Goal: Information Seeking & Learning: Learn about a topic

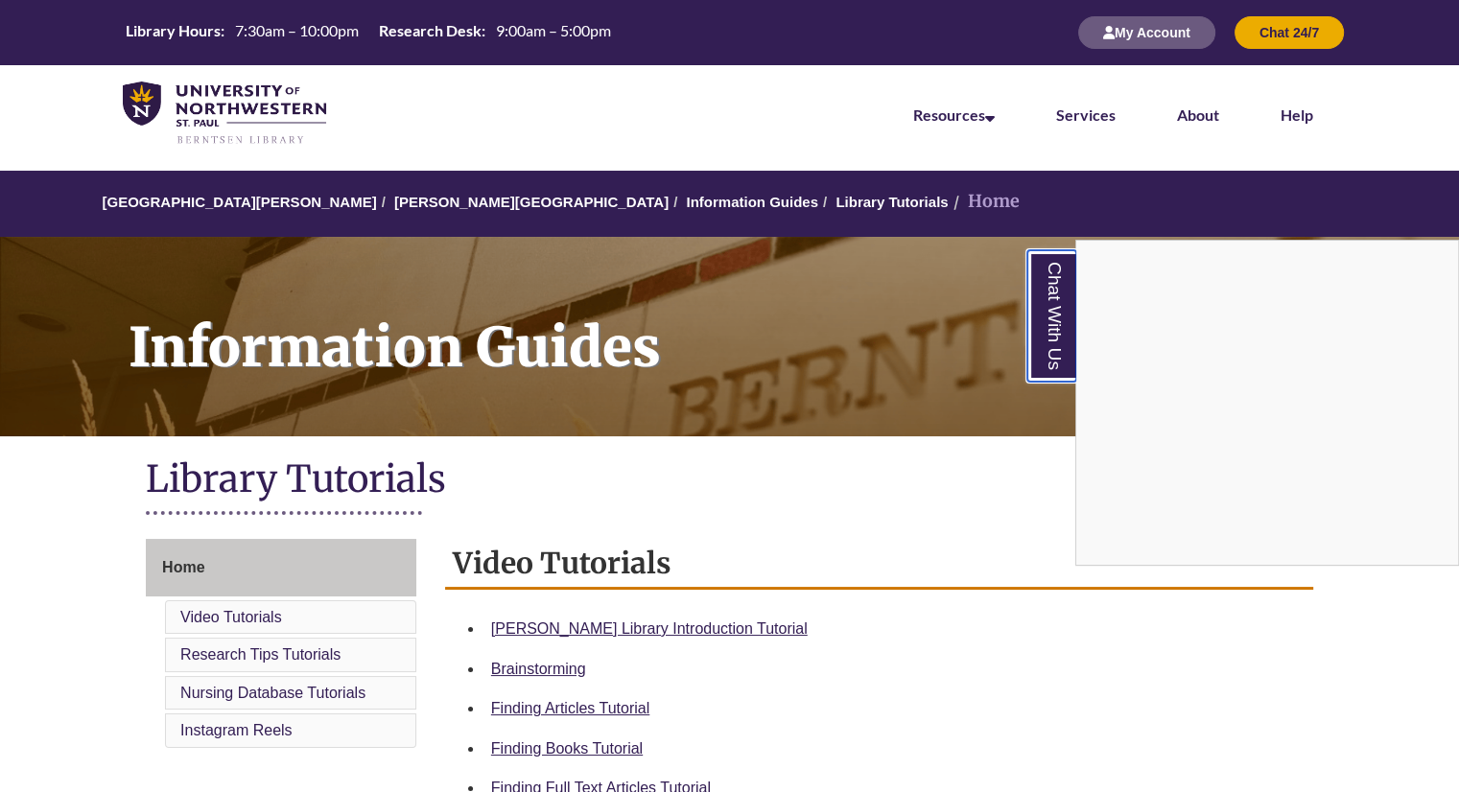
click at [1066, 286] on link "Chat With Us" at bounding box center [1051, 315] width 49 height 131
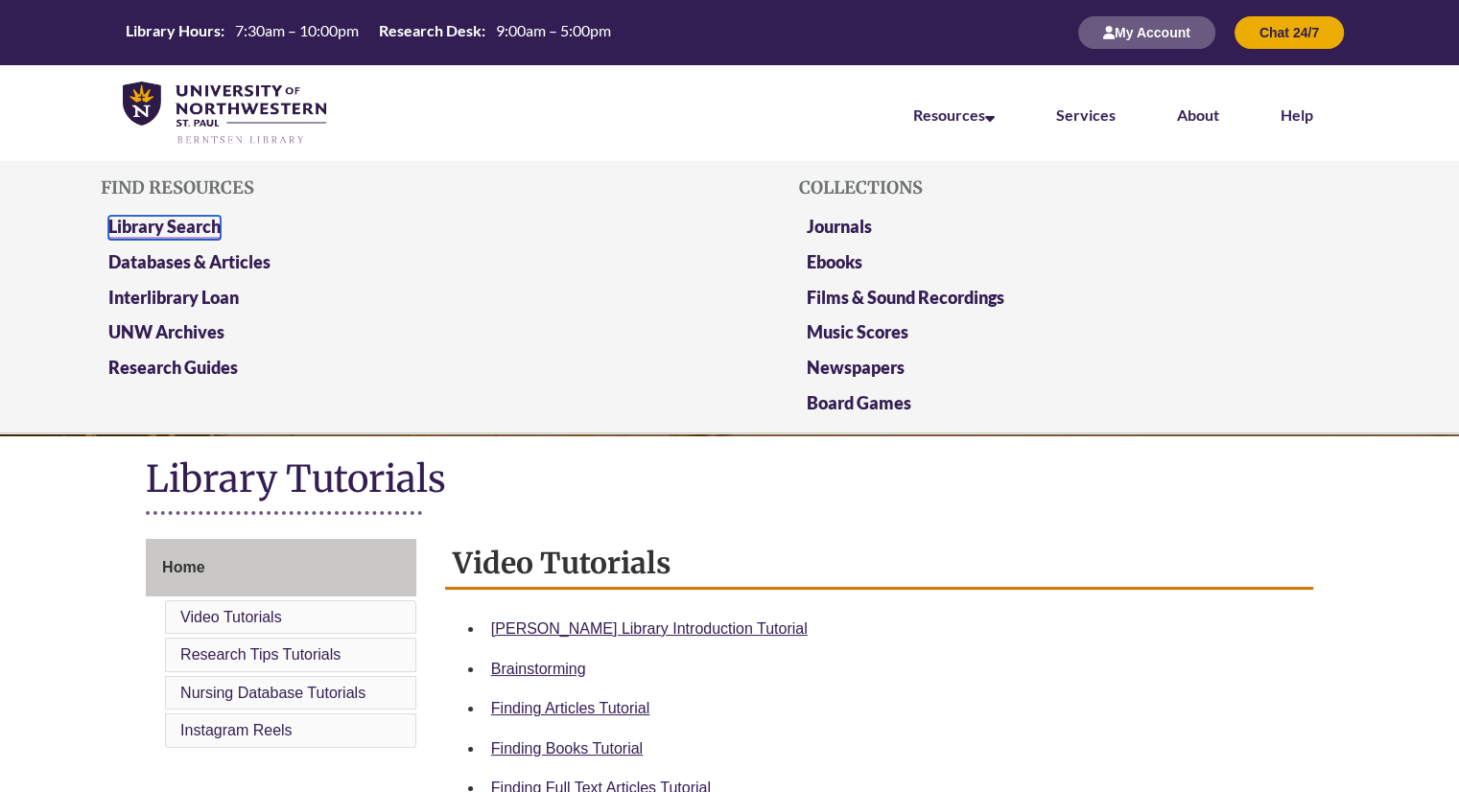
click at [165, 229] on link "Library Search" at bounding box center [164, 228] width 112 height 24
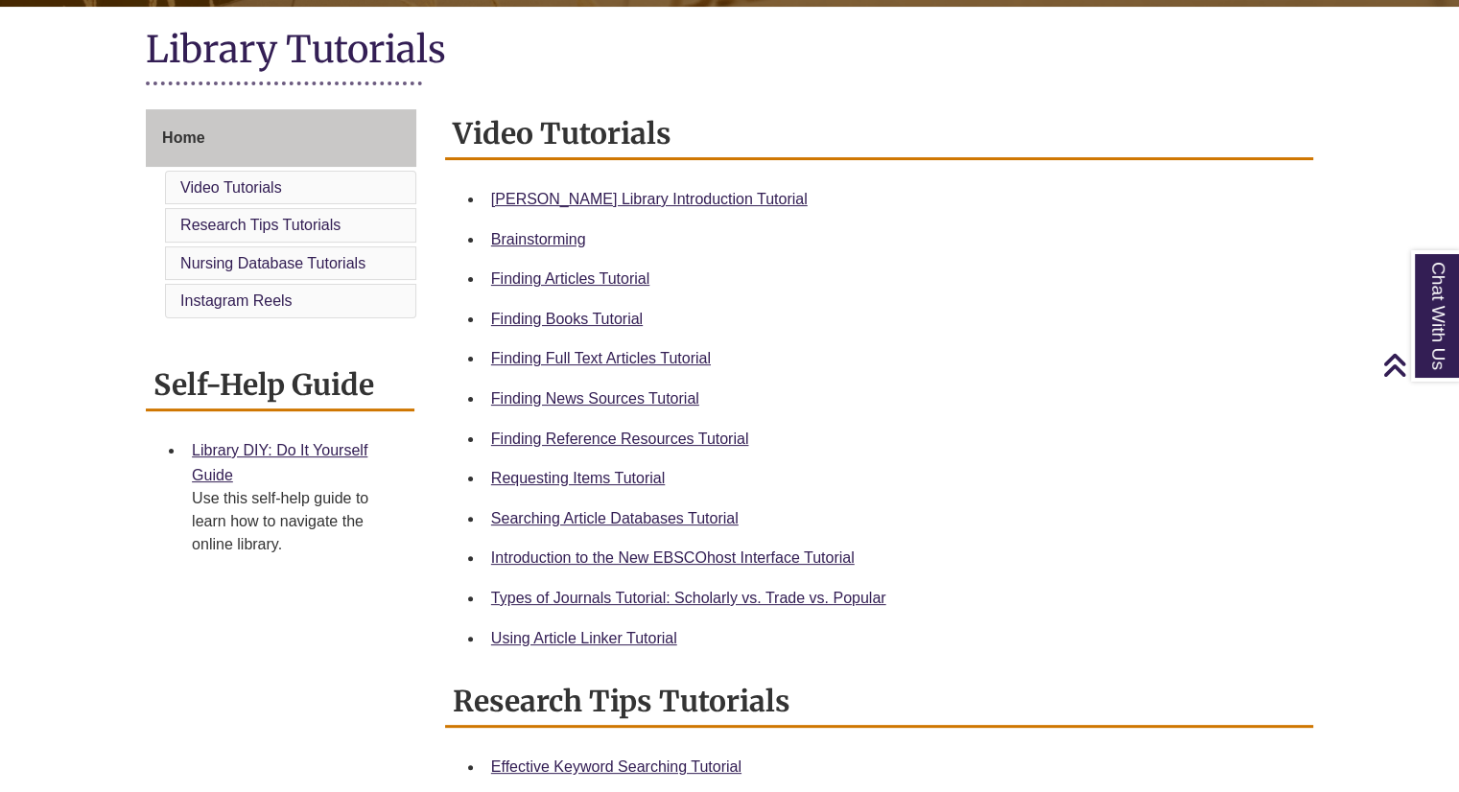
scroll to position [435, 0]
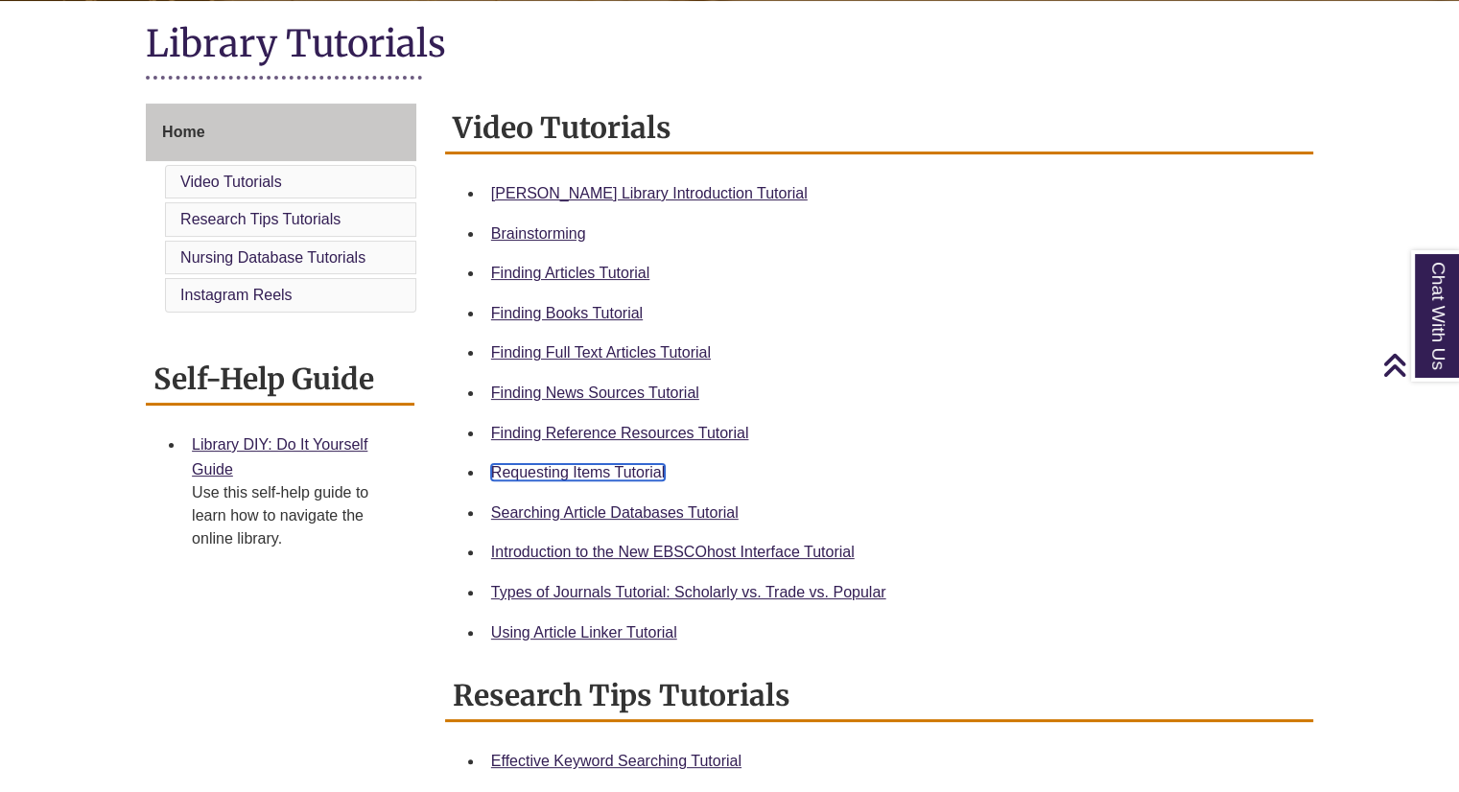
click at [564, 466] on link "Requesting Items Tutorial" at bounding box center [578, 472] width 174 height 16
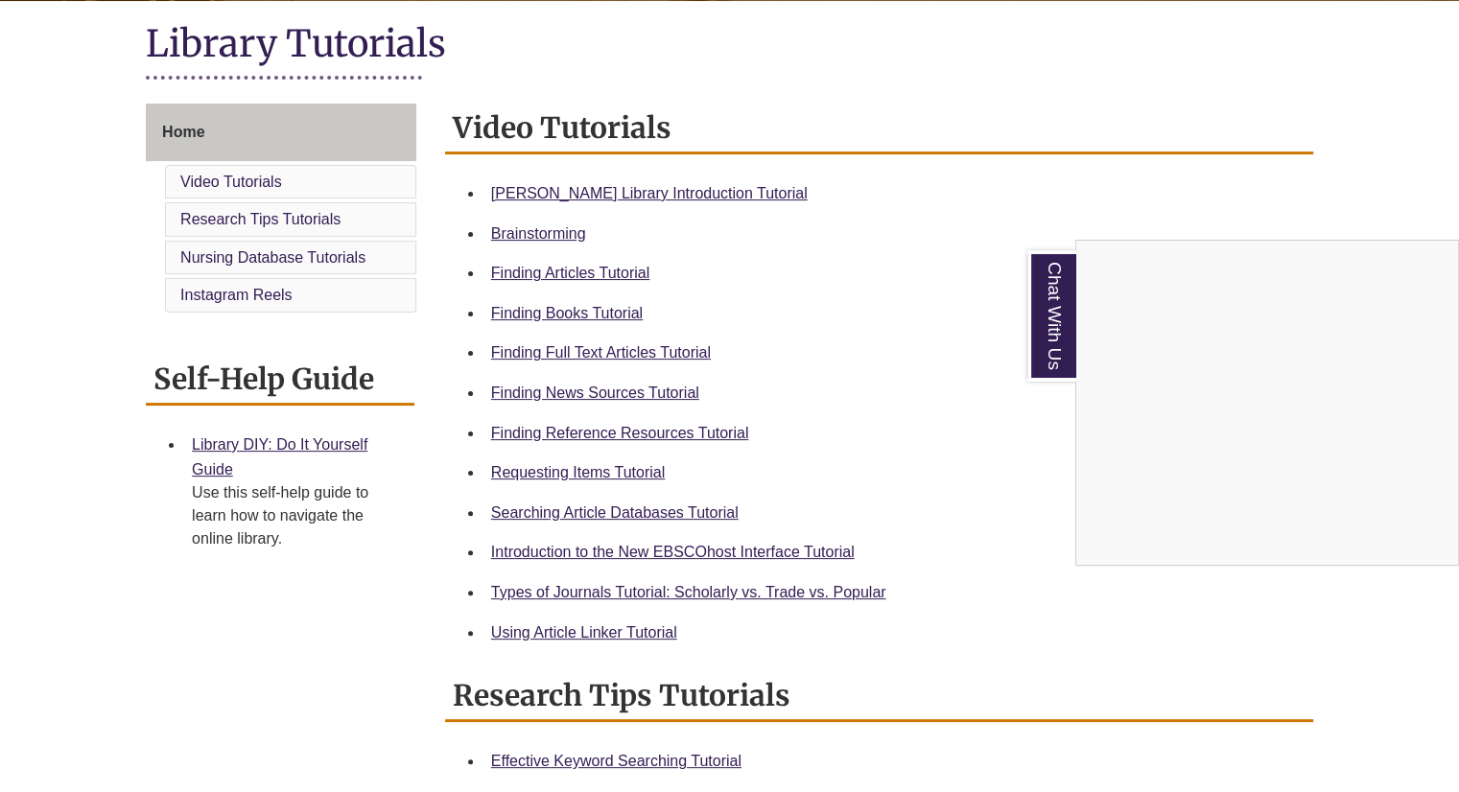
click at [590, 588] on div "Chat With Us" at bounding box center [729, 396] width 1459 height 792
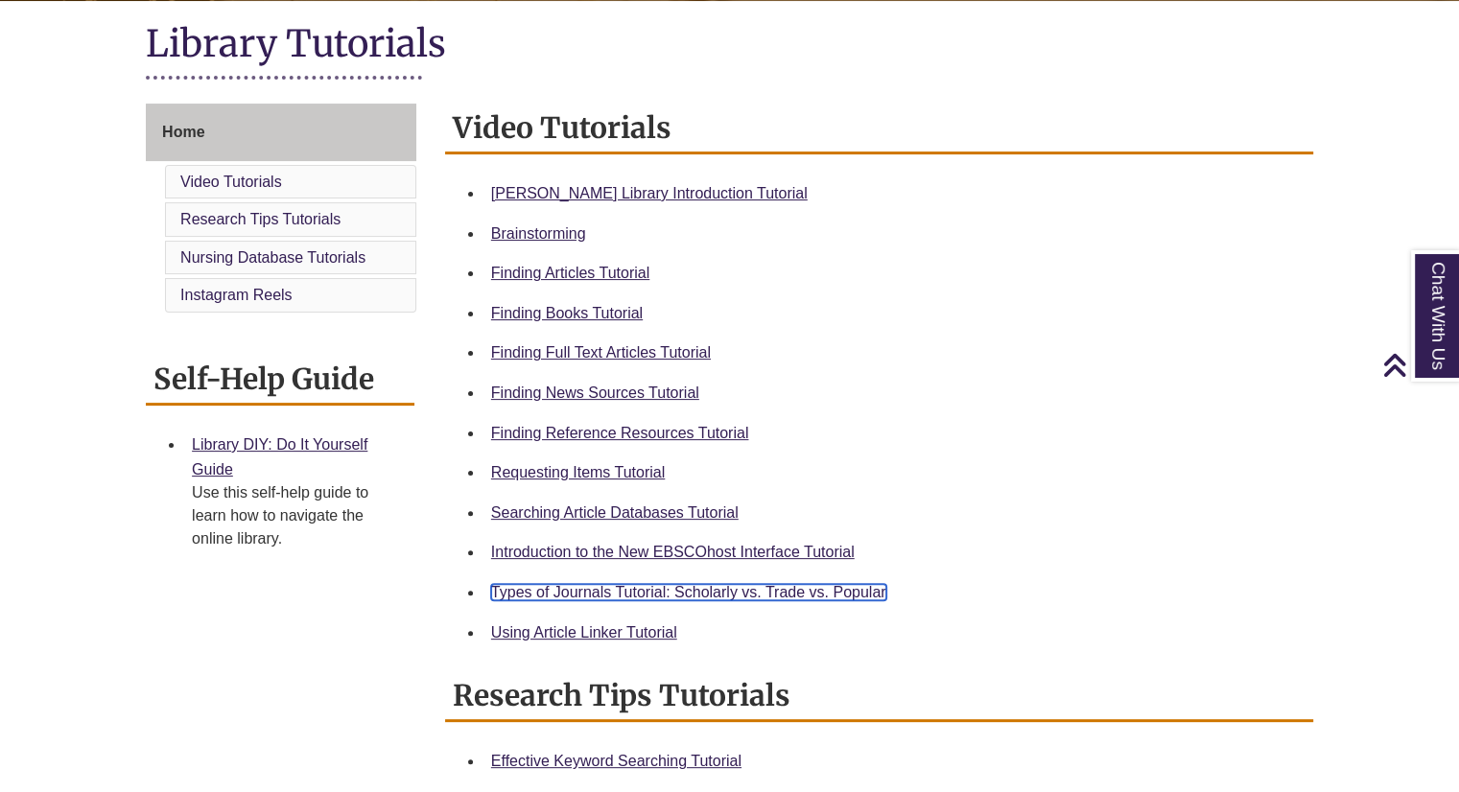
click at [590, 588] on link "Types of Journals Tutorial: Scholarly vs. Trade vs. Popular" at bounding box center [688, 592] width 395 height 16
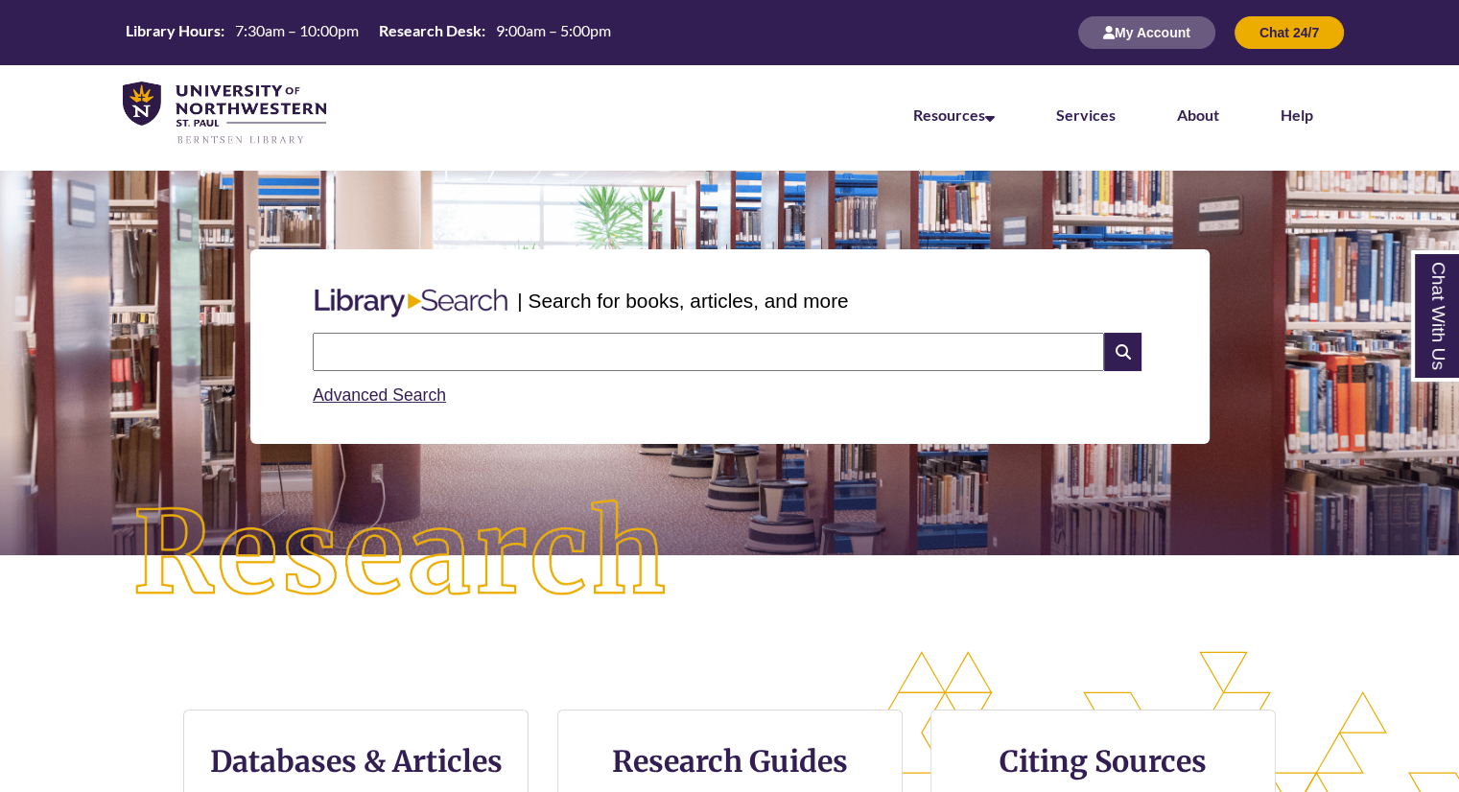
drag, startPoint x: 702, startPoint y: 344, endPoint x: 640, endPoint y: 357, distance: 63.6
click at [640, 357] on input "text" at bounding box center [708, 352] width 791 height 38
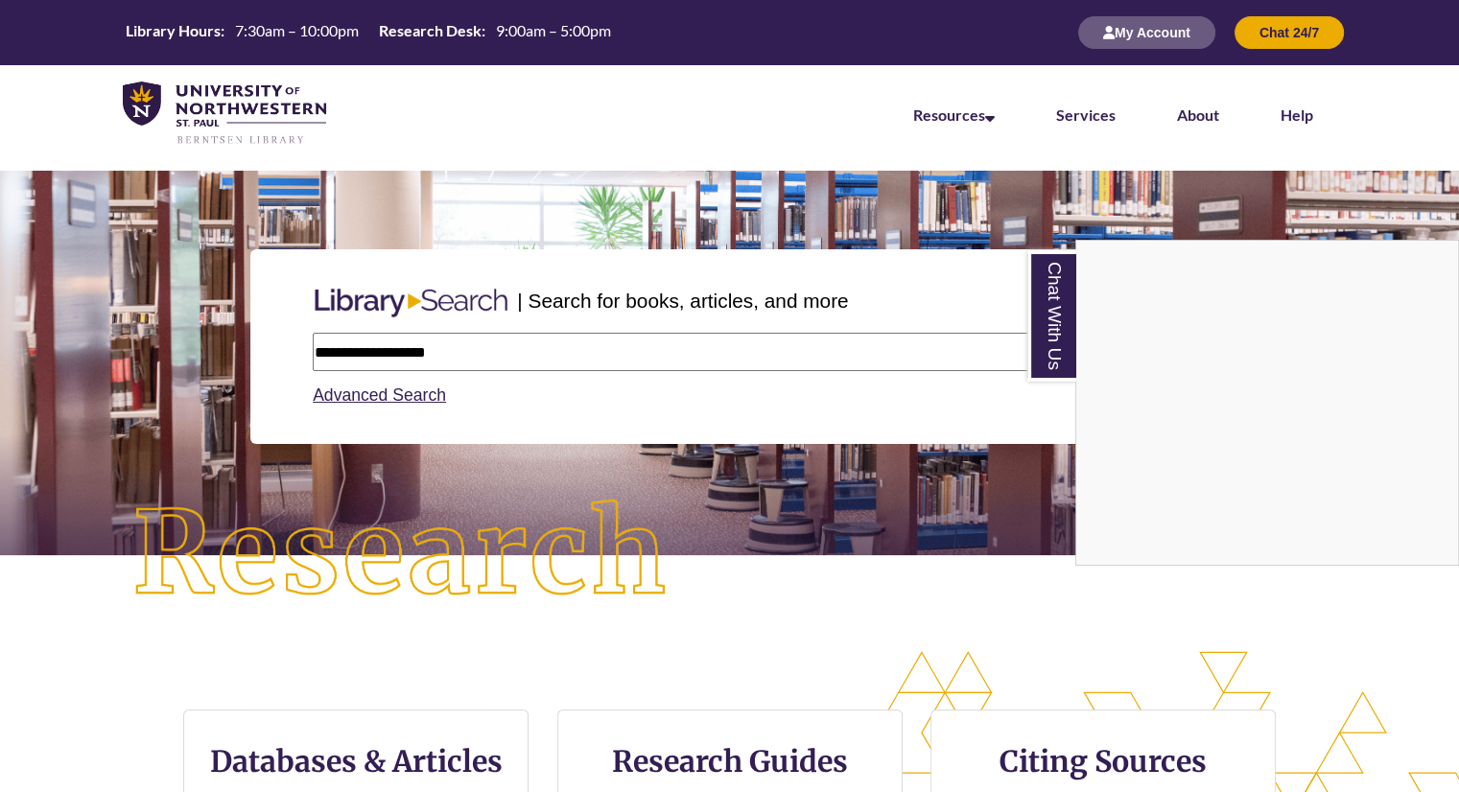
type input "**********"
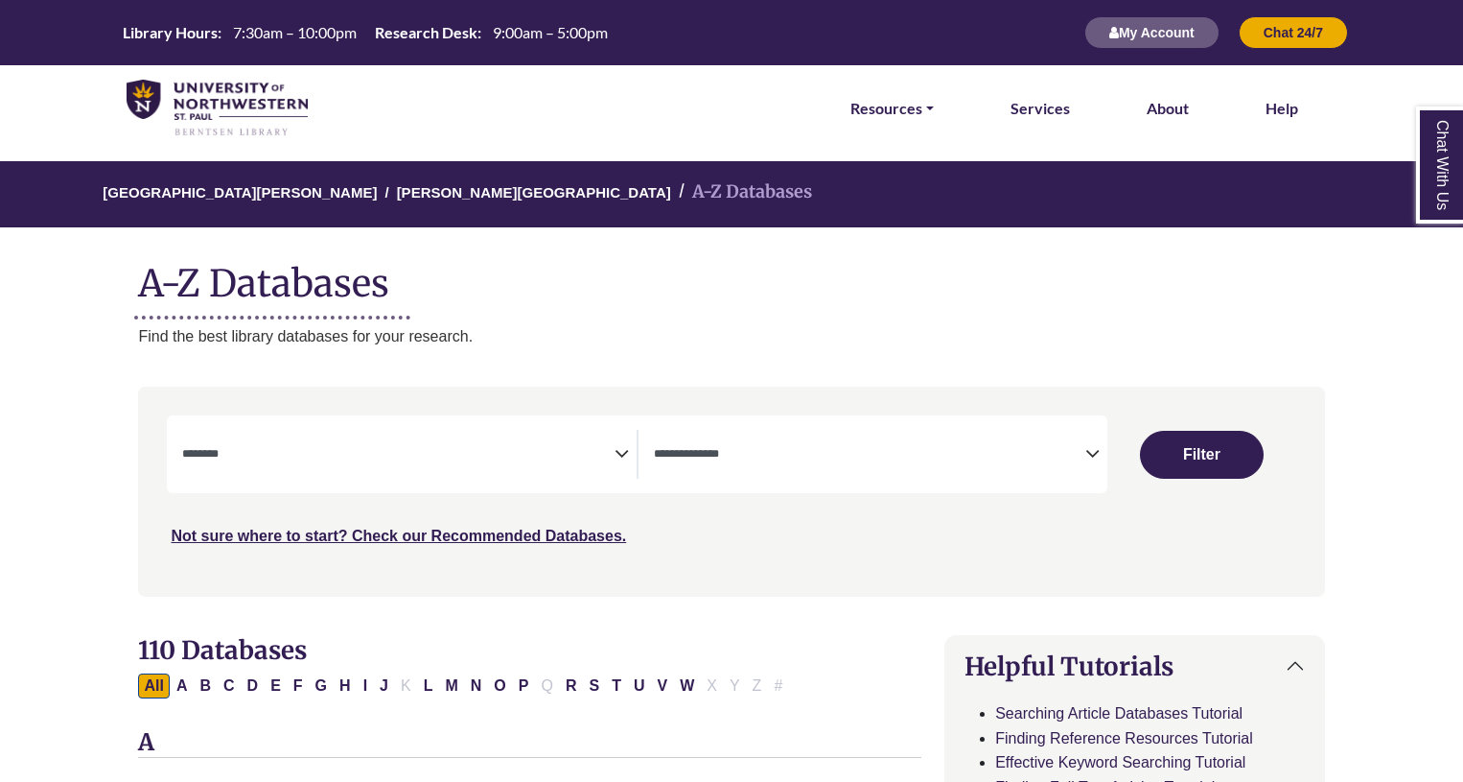
select select "Database Subject Filter"
select select "Database Types Filter"
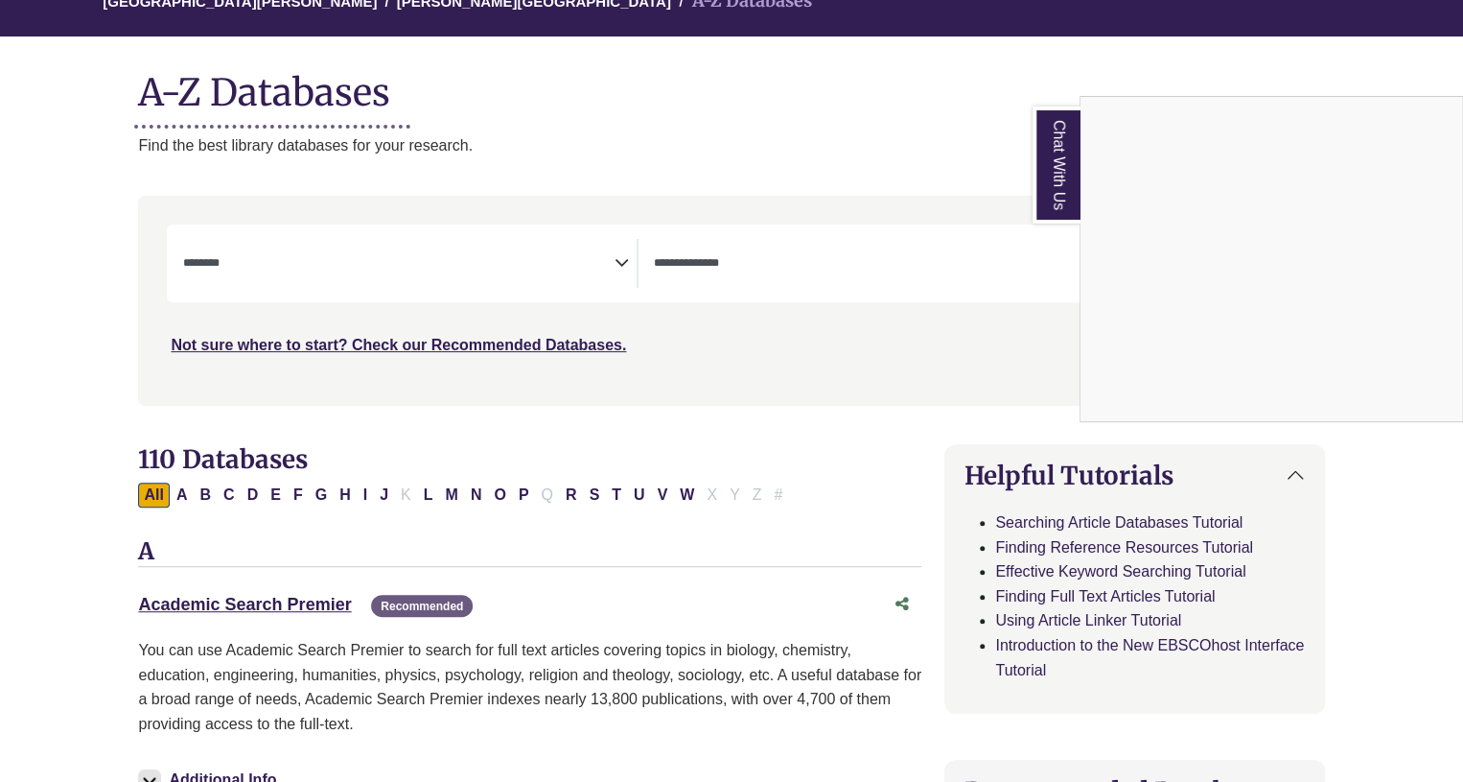
scroll to position [192, 0]
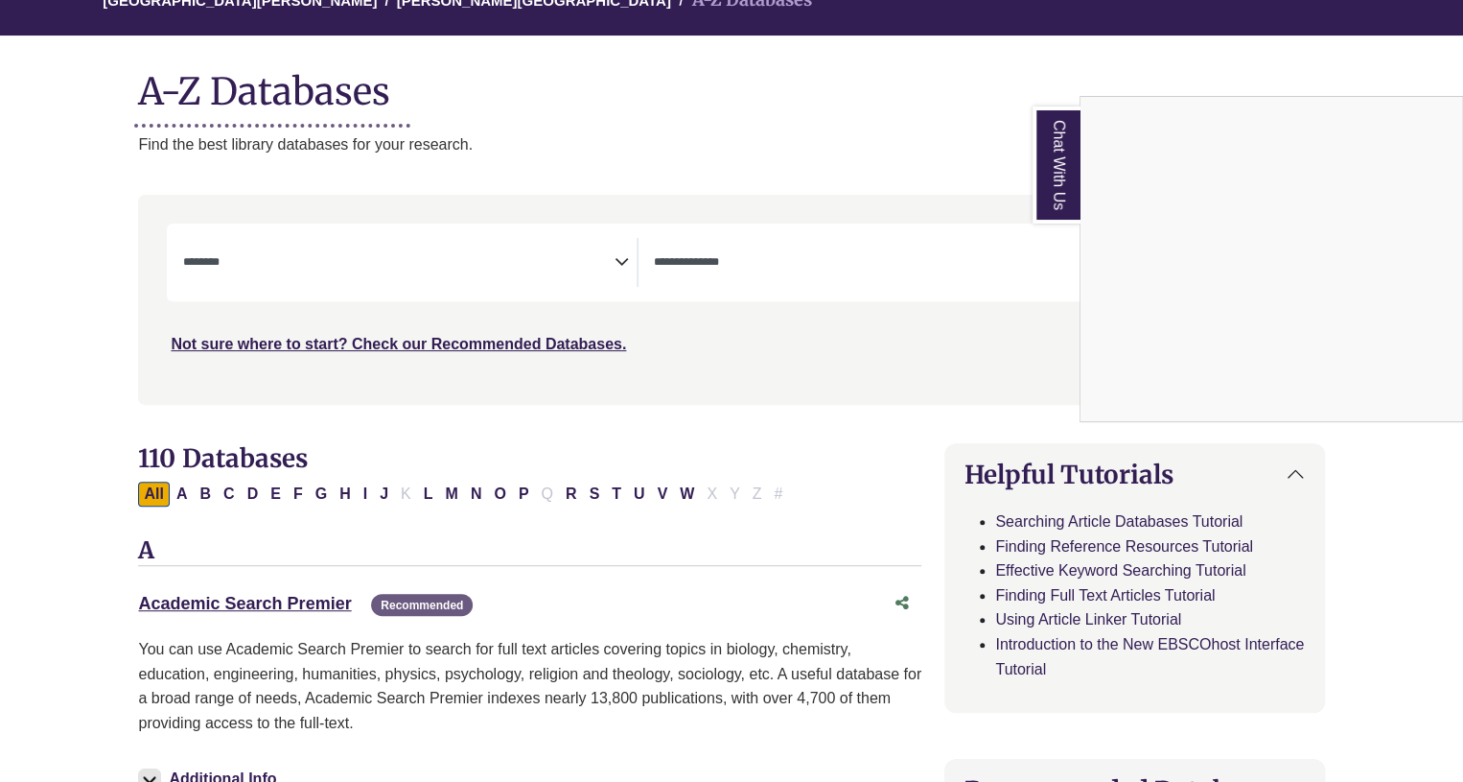
click at [618, 265] on div "Chat With Us" at bounding box center [731, 391] width 1463 height 782
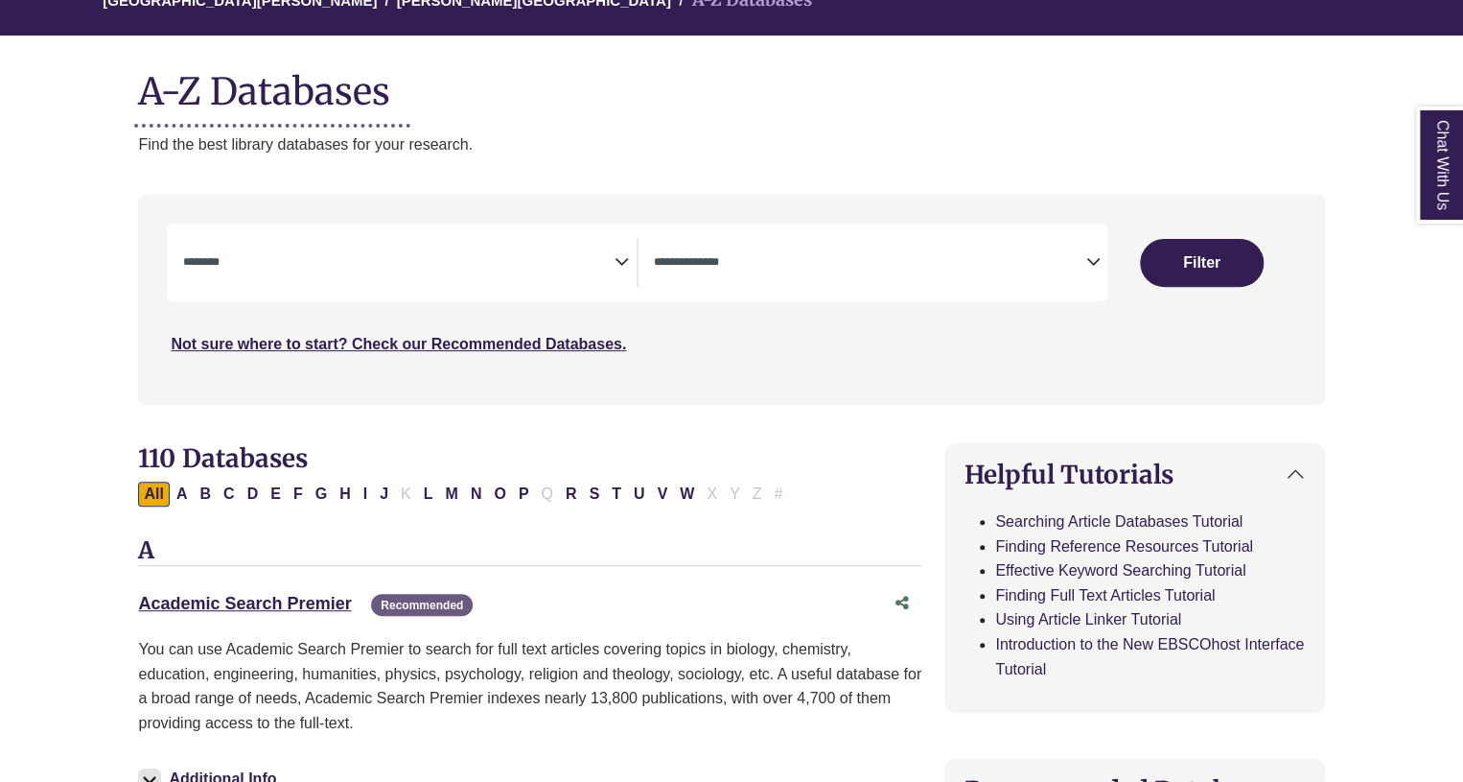
click at [621, 262] on icon "Search filters" at bounding box center [622, 259] width 14 height 29
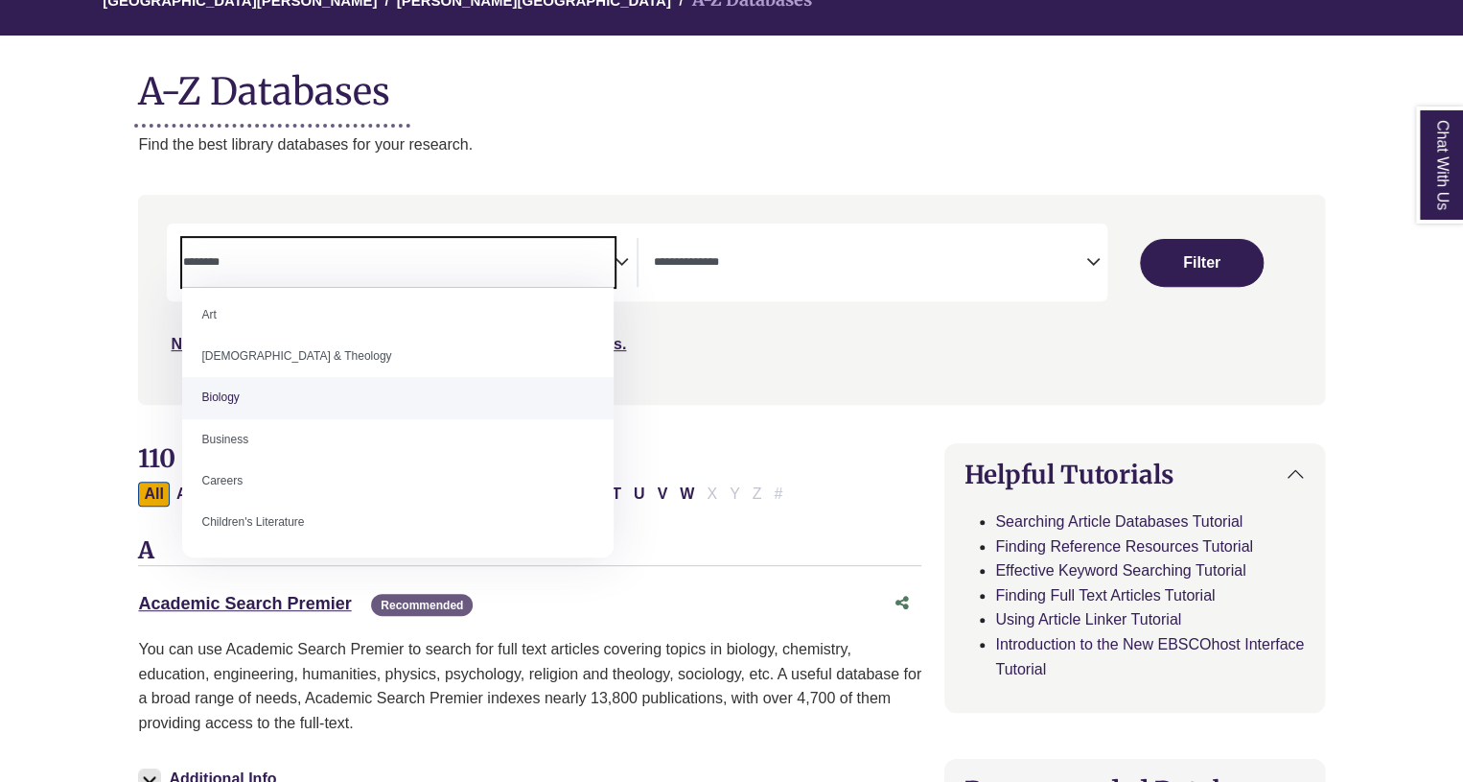
scroll to position [65, 0]
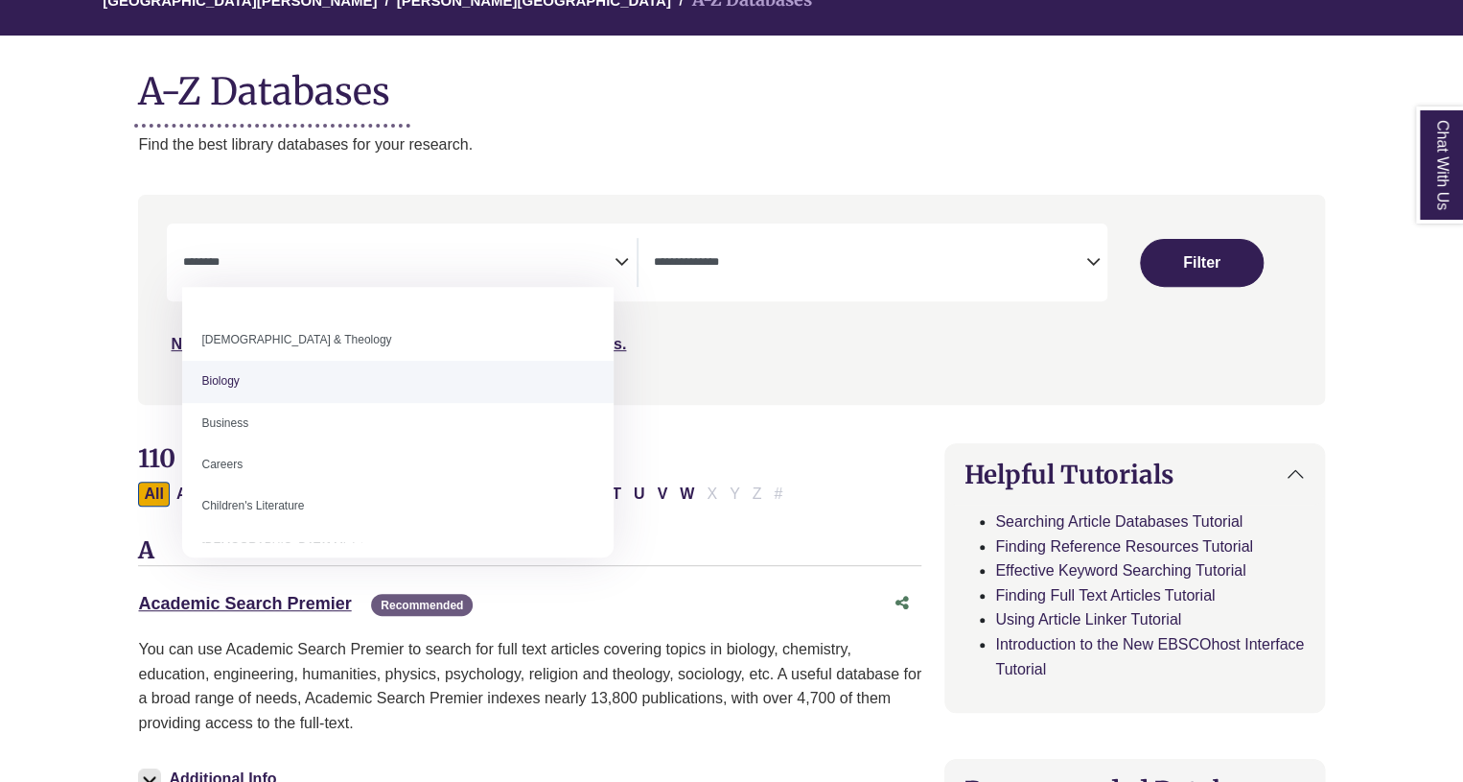
select select "*****"
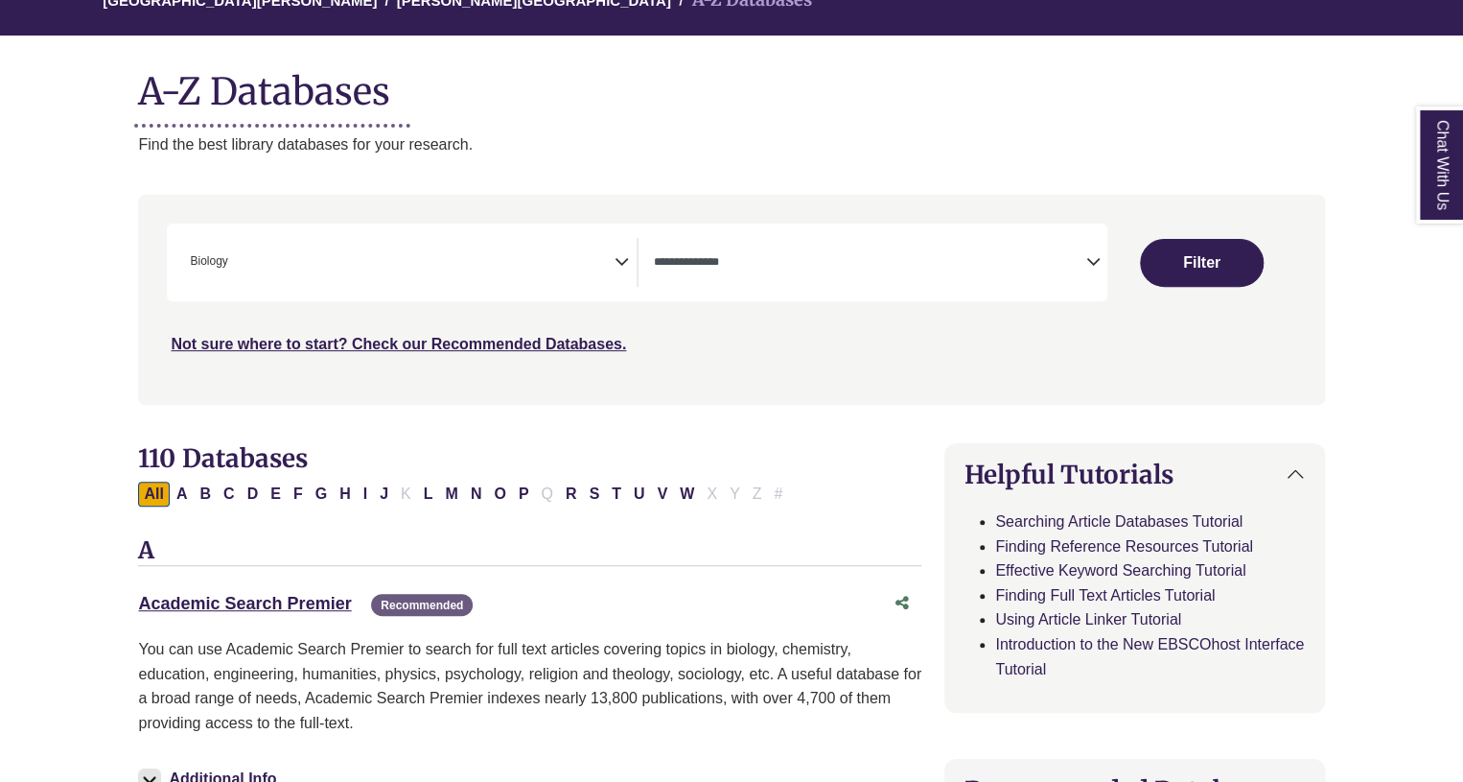
click at [620, 262] on icon "Search filters" at bounding box center [622, 259] width 14 height 29
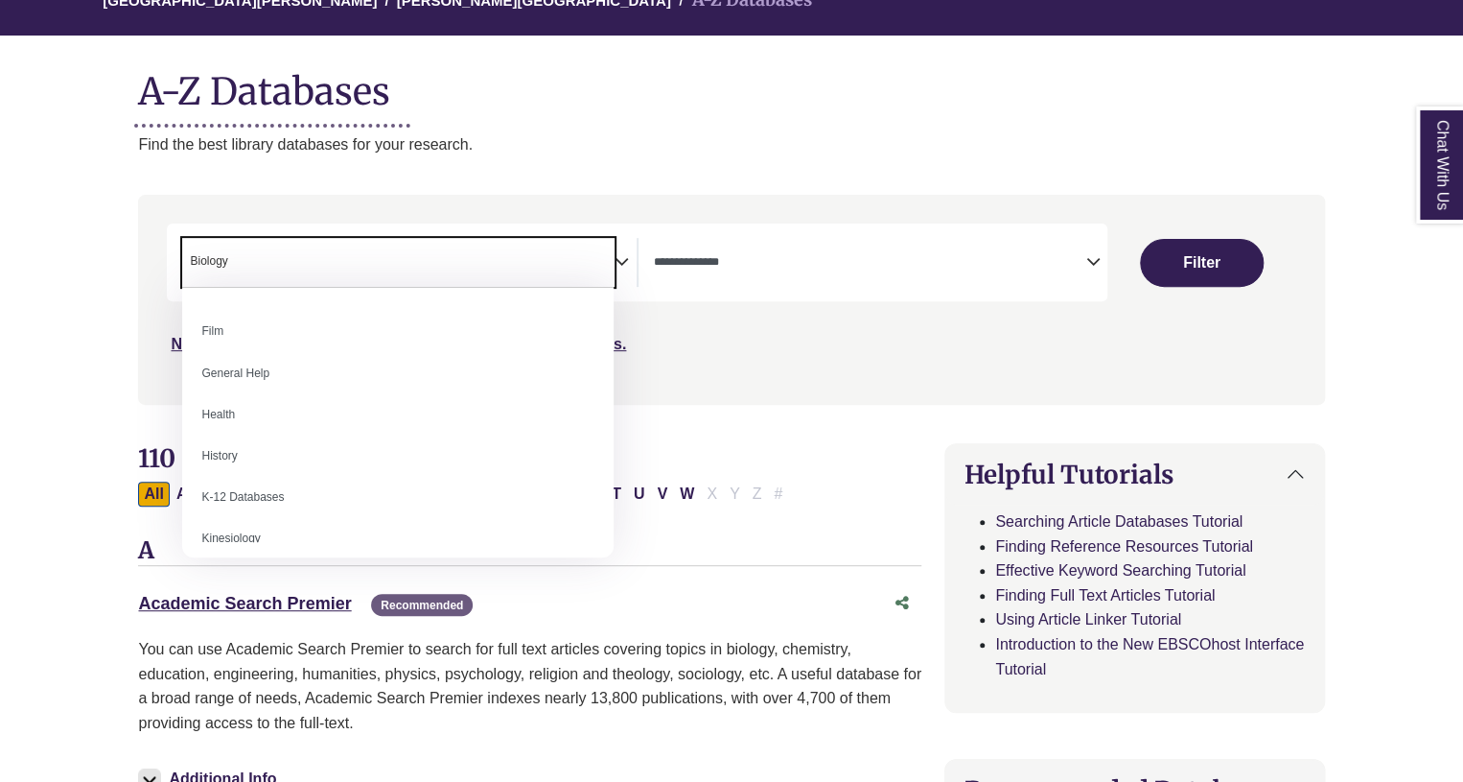
scroll to position [777, 0]
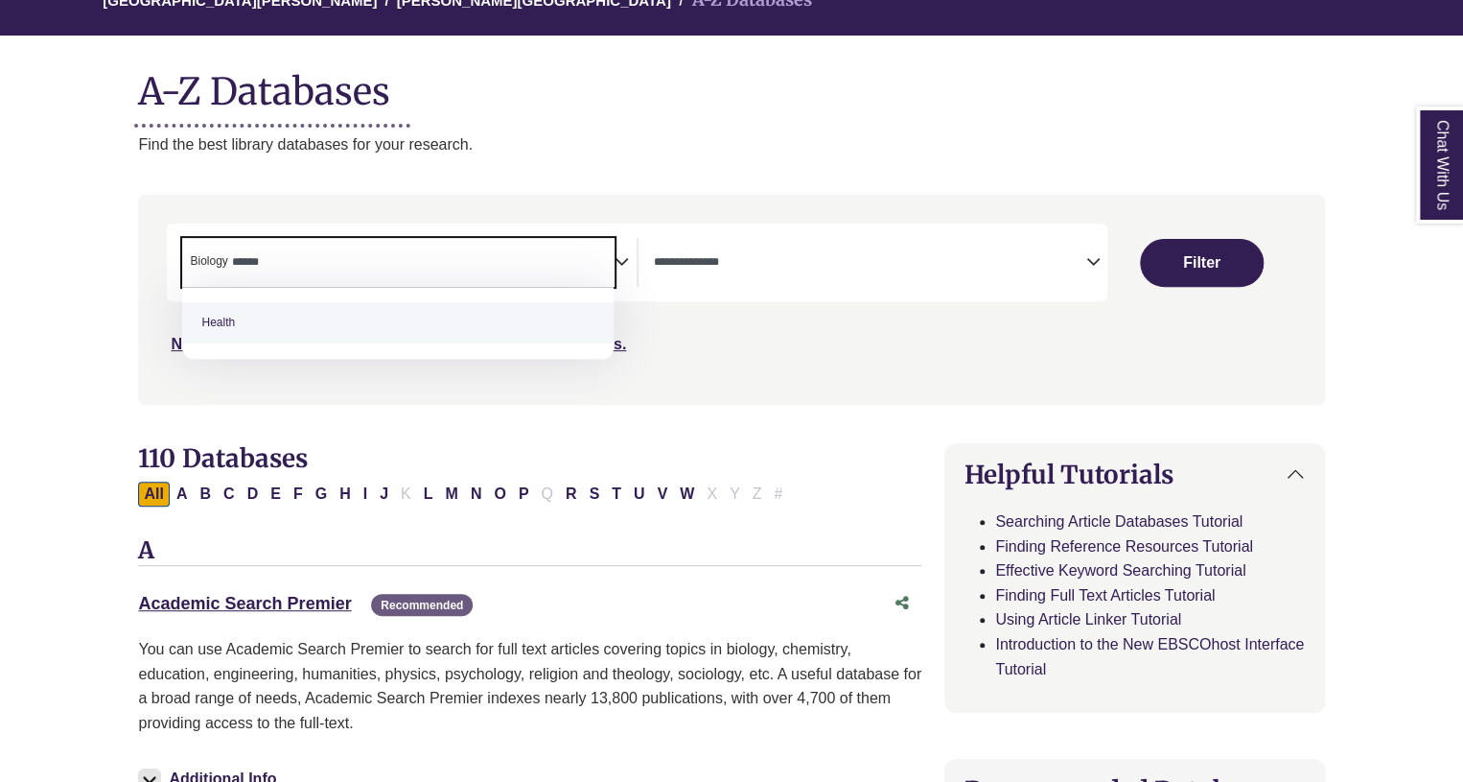
type textarea "******"
click at [384, 346] on span "Health" at bounding box center [398, 323] width 432 height 72
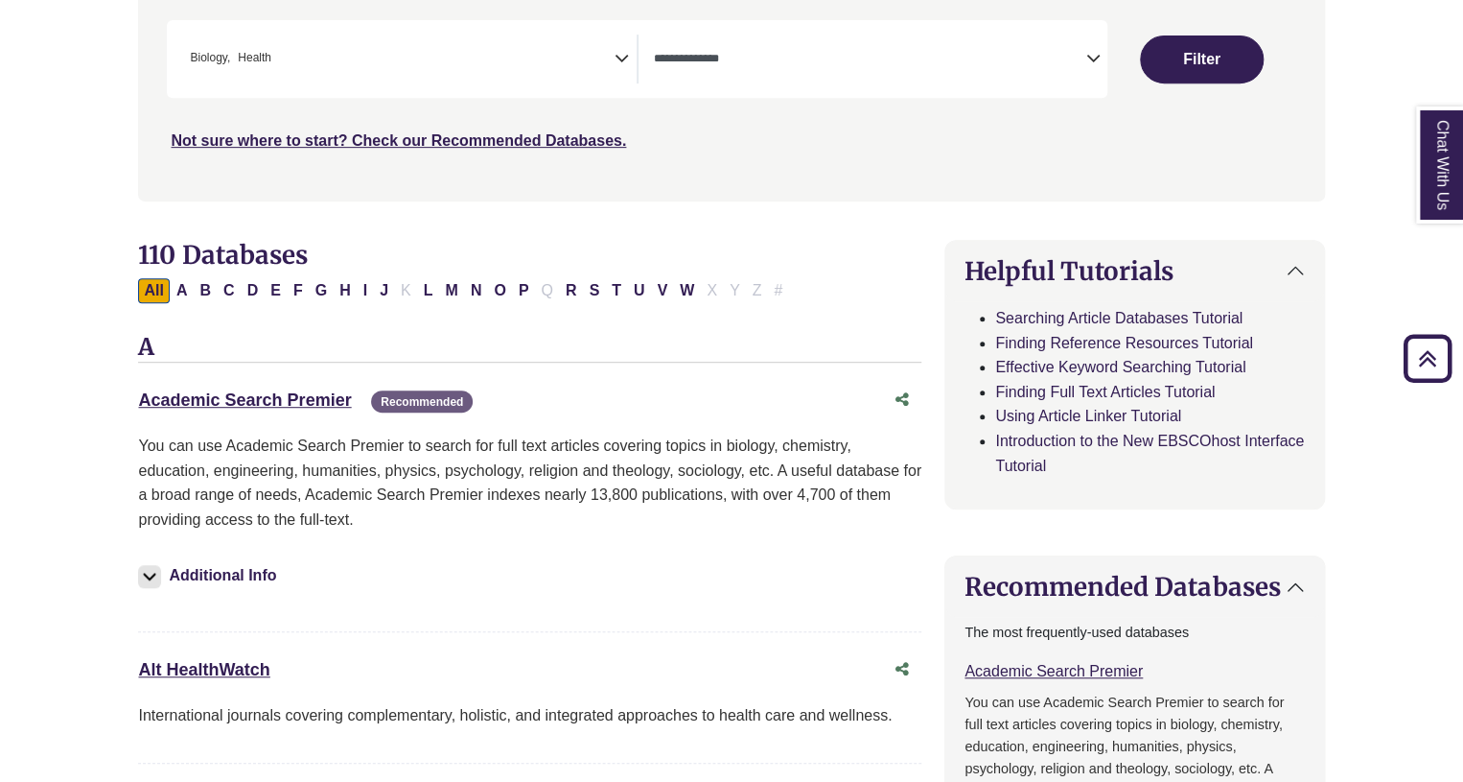
scroll to position [395, 0]
click at [1069, 69] on span "Search filters" at bounding box center [870, 59] width 432 height 49
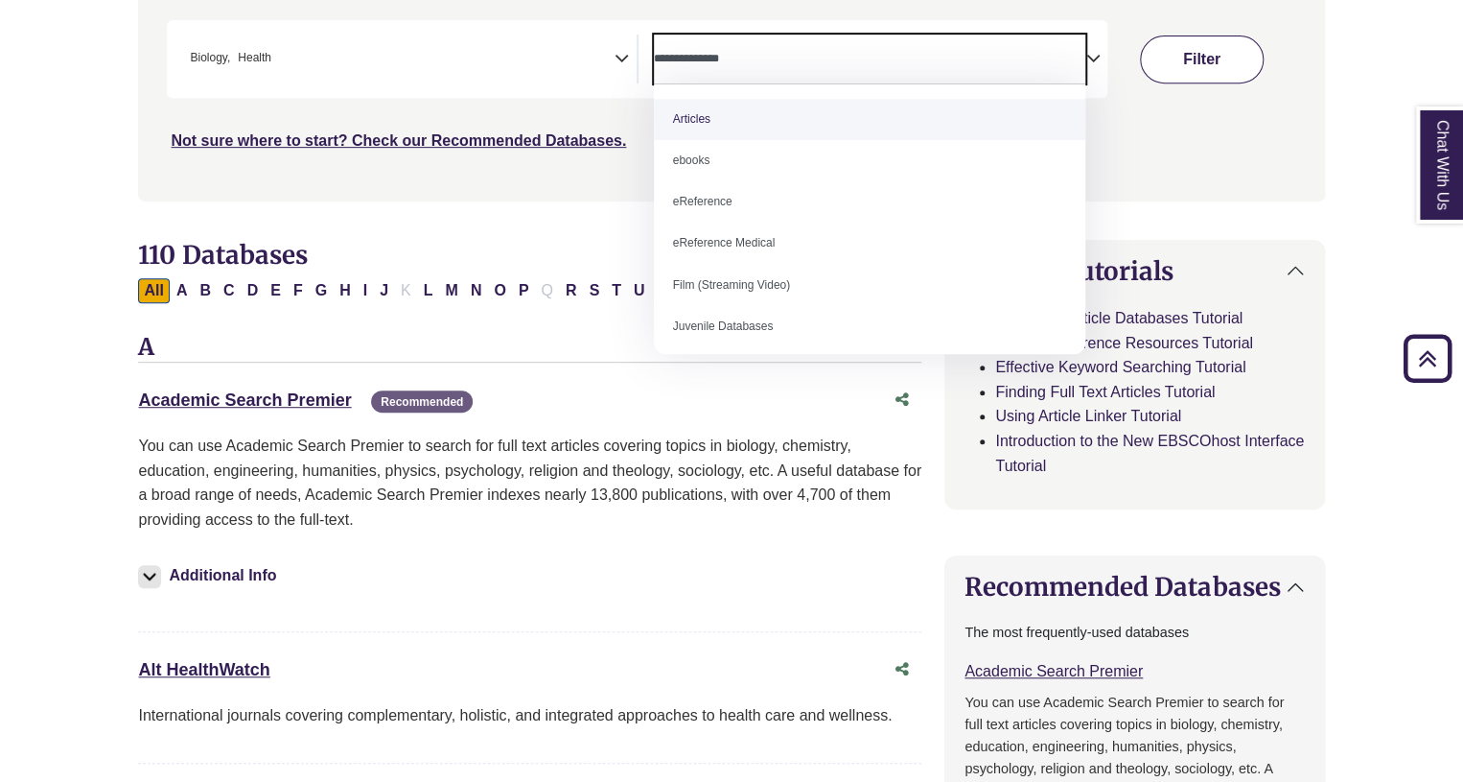
click at [1174, 71] on button "Filter" at bounding box center [1202, 59] width 124 height 48
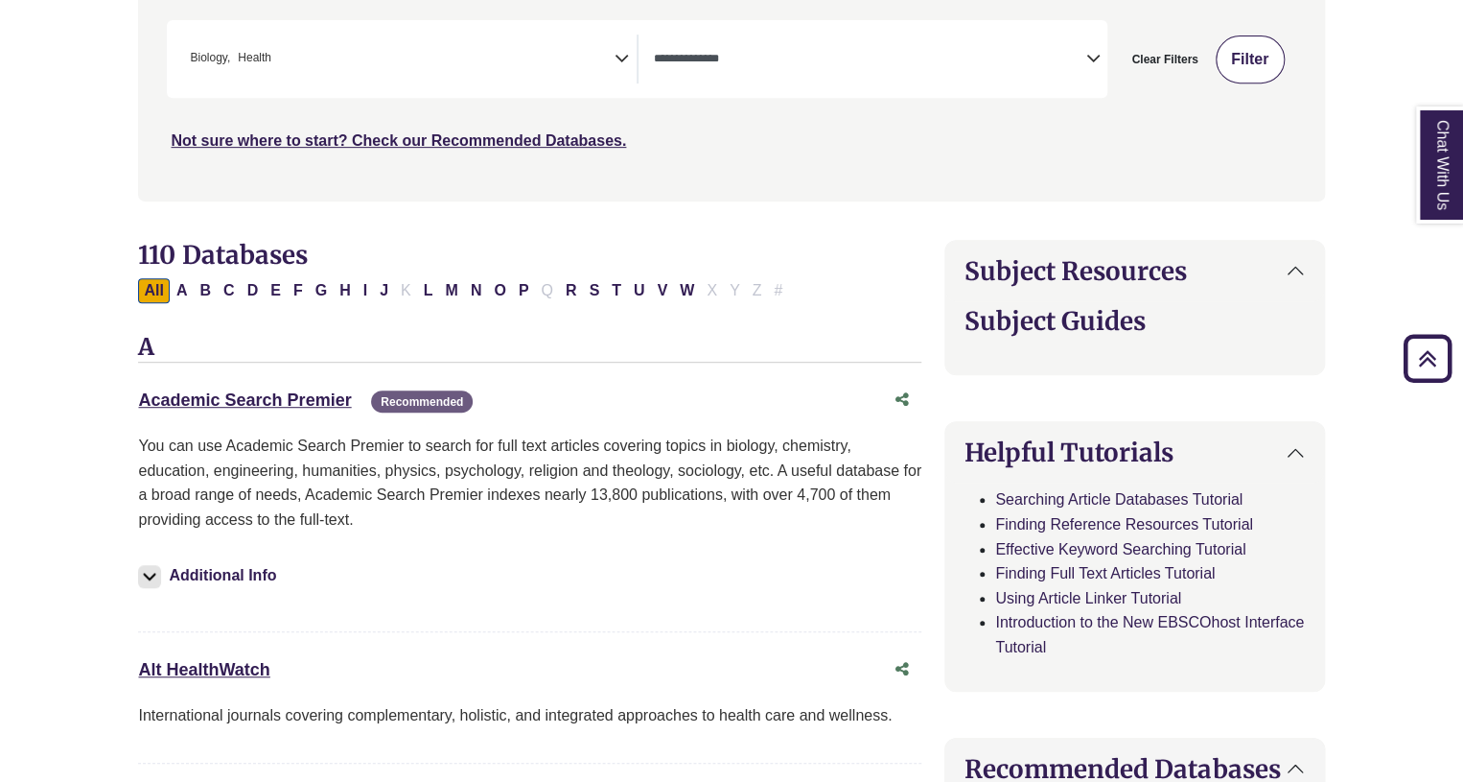
select select "Database Types Filter"
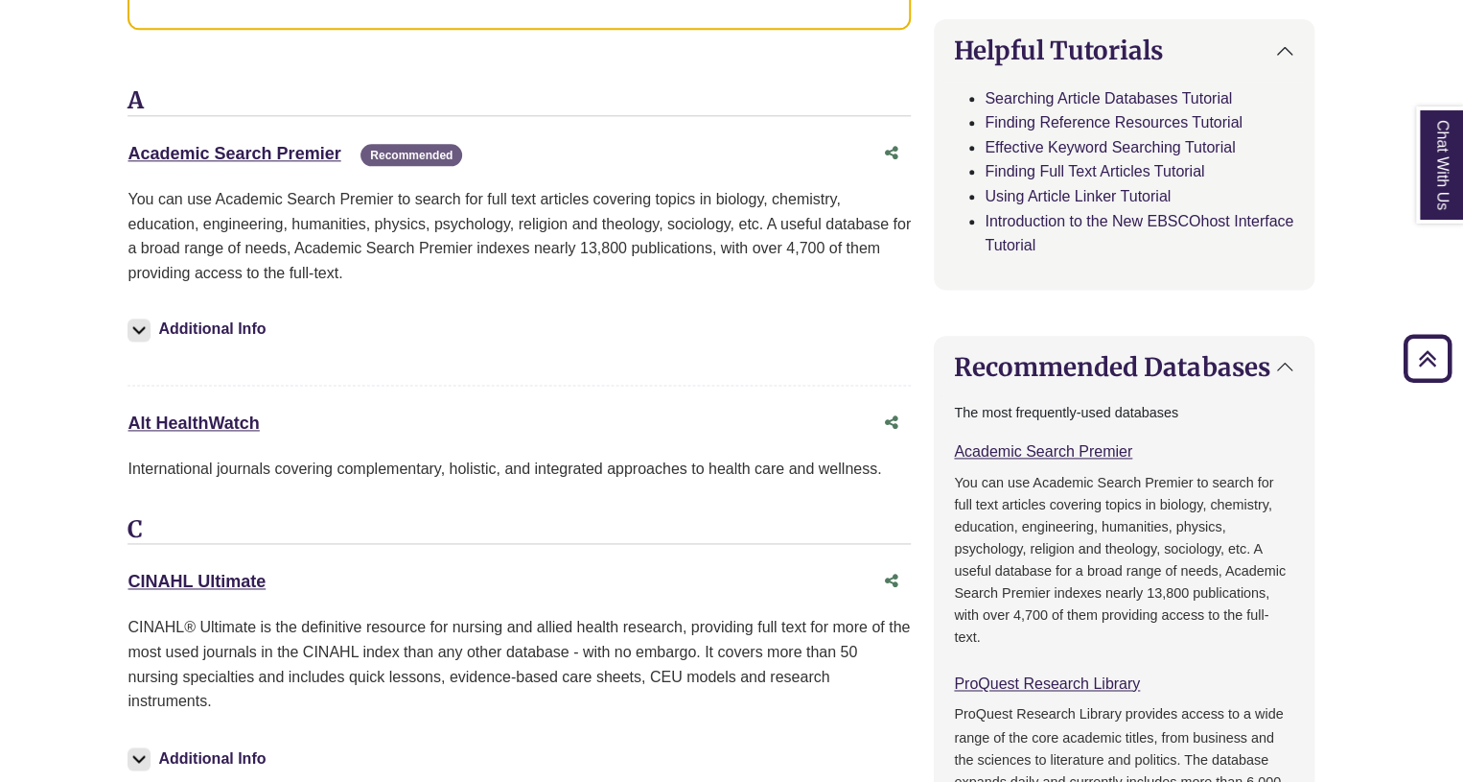
scroll to position [1085, 11]
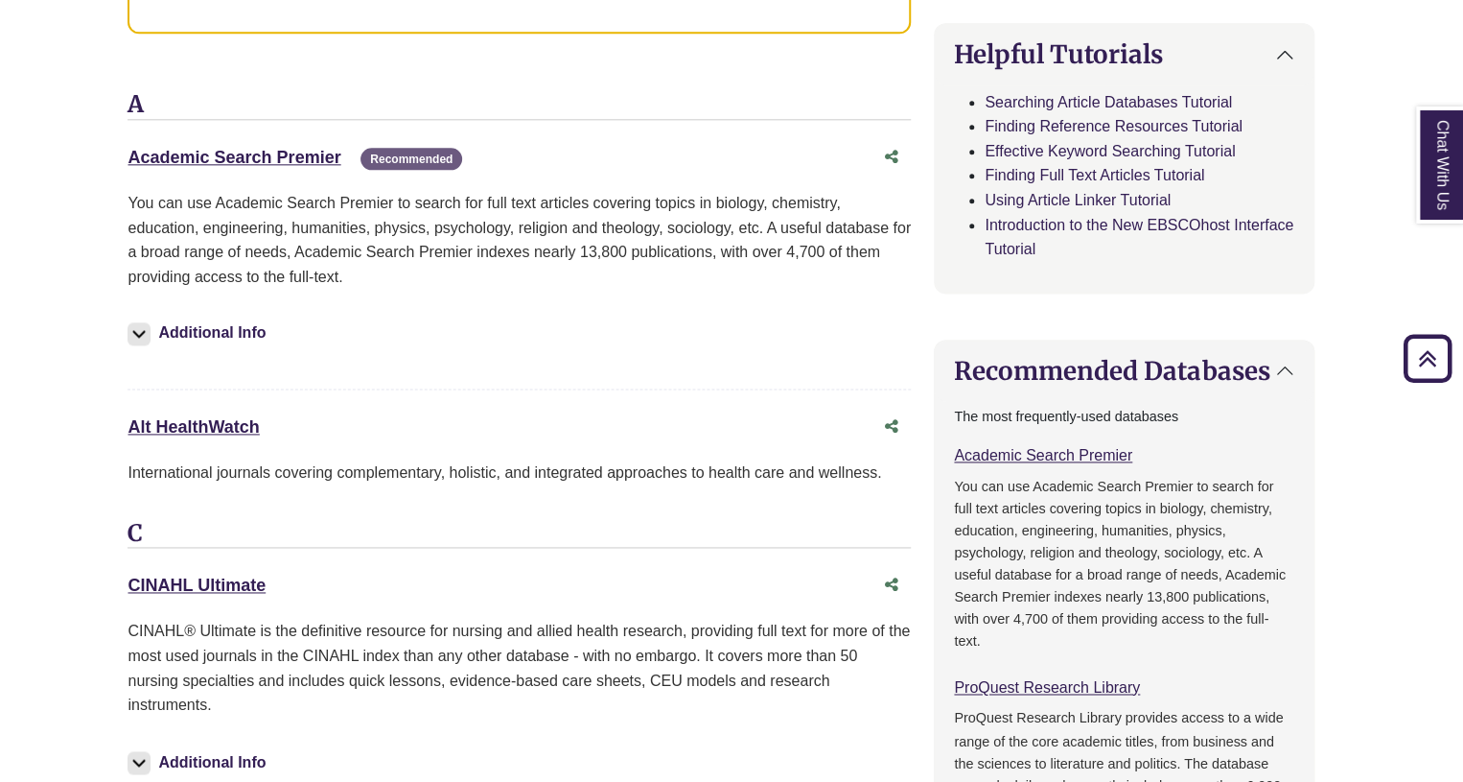
click at [221, 166] on div "Academic Search Premier This link opens in a new window Recommended" at bounding box center [500, 158] width 745 height 28
click at [227, 158] on link "Academic Search Premier This link opens in a new window" at bounding box center [234, 157] width 213 height 19
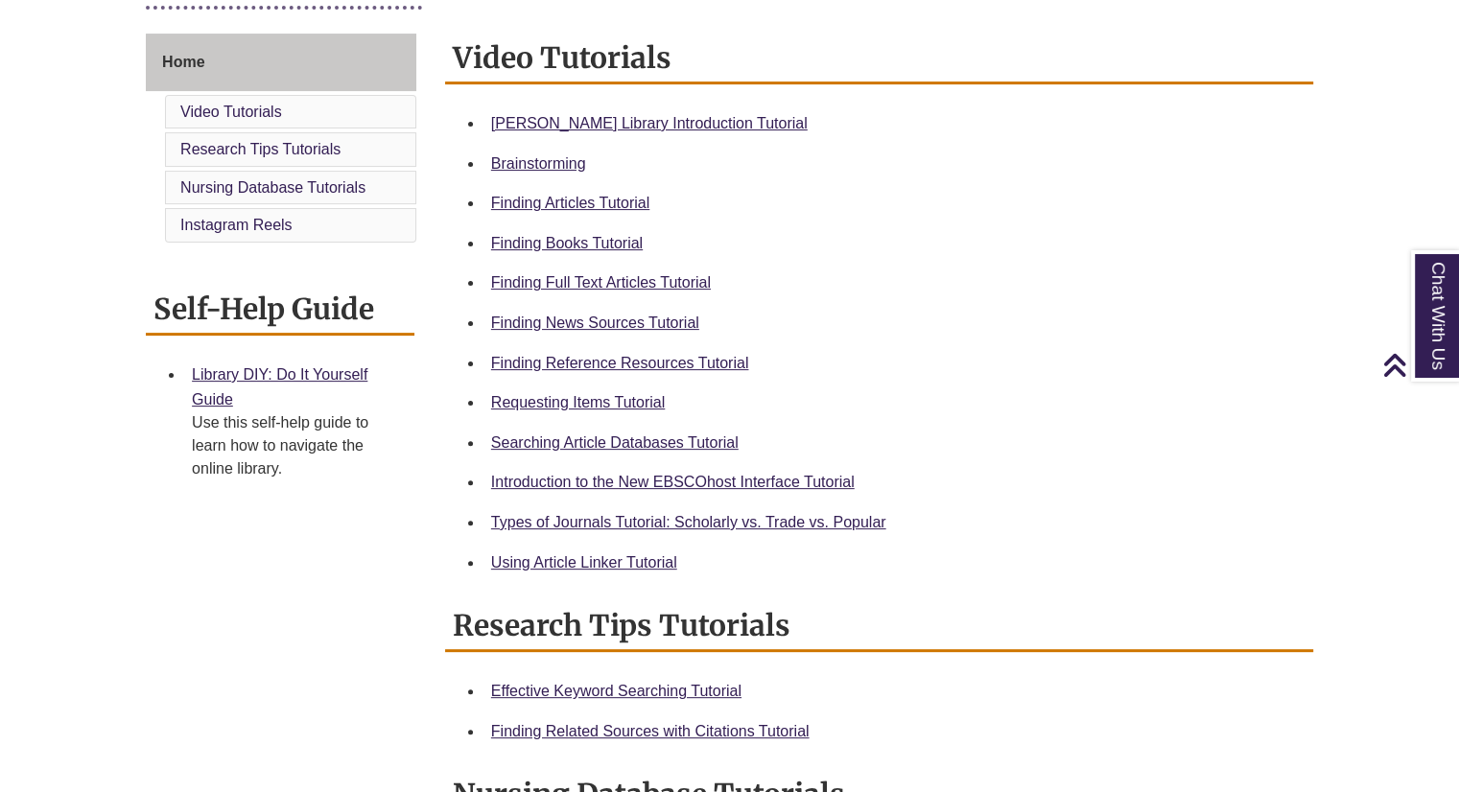
scroll to position [506, 0]
click at [560, 561] on link "Using Article Linker Tutorial" at bounding box center [584, 561] width 186 height 16
